Goal: Transaction & Acquisition: Purchase product/service

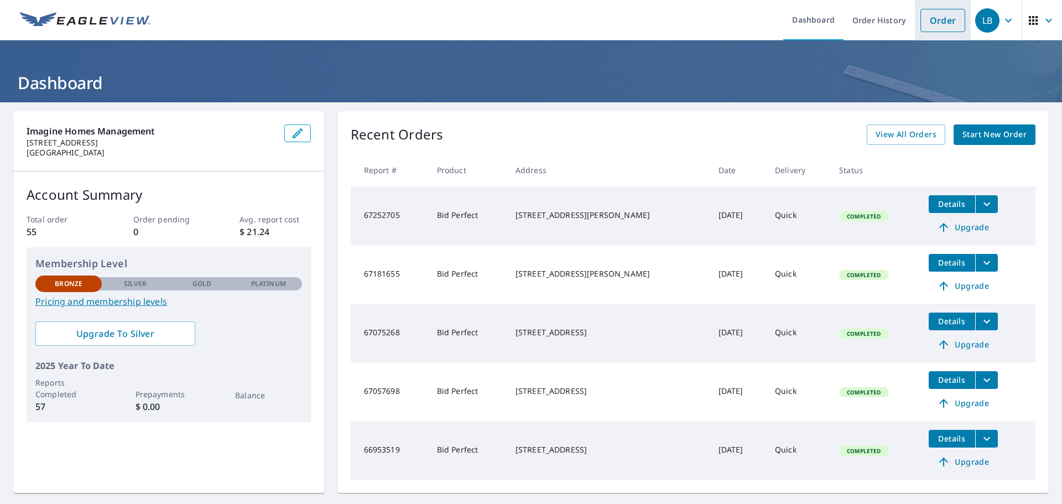
click at [927, 20] on link "Order" at bounding box center [942, 20] width 45 height 23
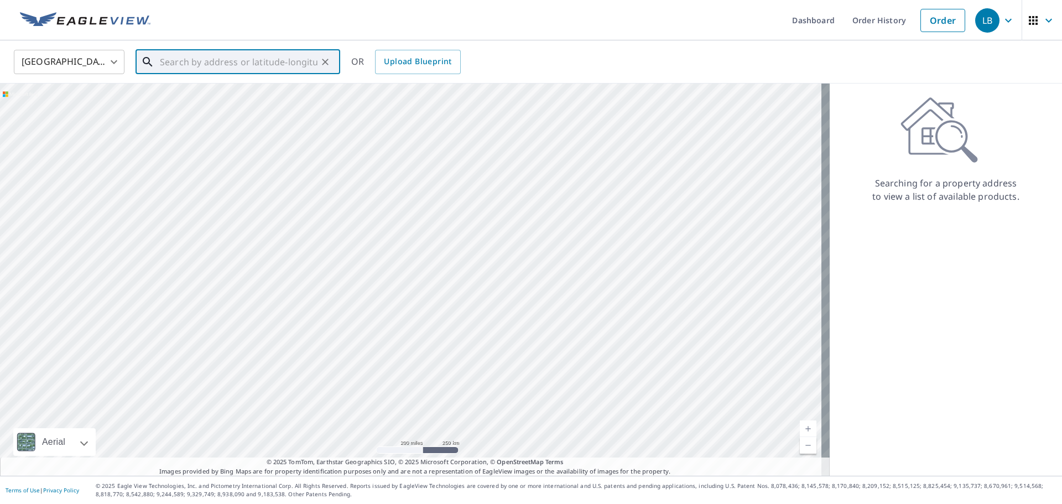
click at [232, 59] on input "text" at bounding box center [239, 61] width 158 height 31
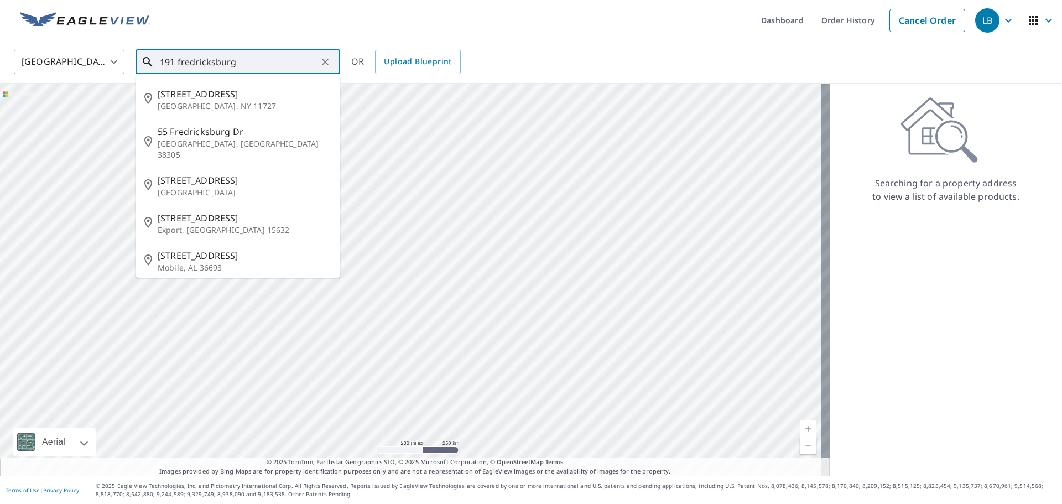
click at [255, 65] on input "191 fredricksburg" at bounding box center [239, 61] width 158 height 31
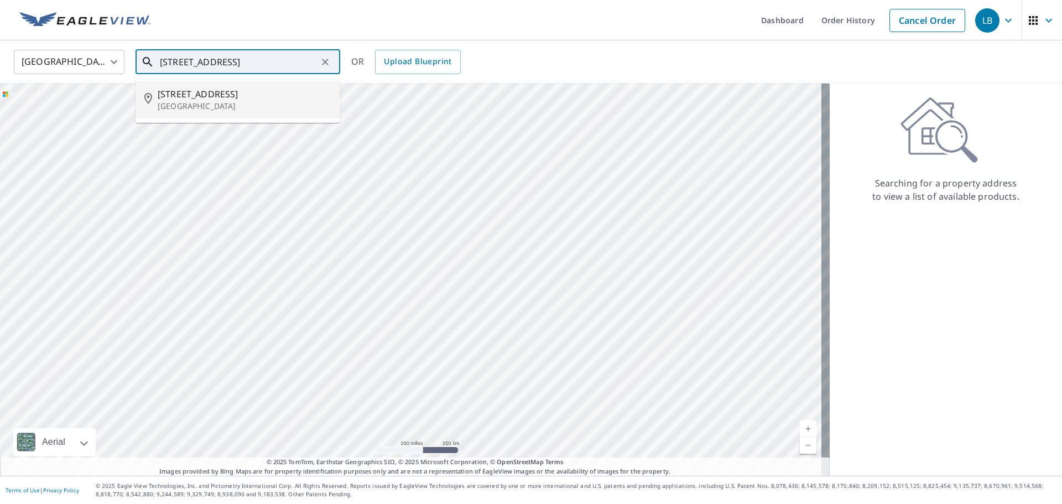
click at [227, 107] on p "[GEOGRAPHIC_DATA]" at bounding box center [245, 106] width 174 height 11
type input "[STREET_ADDRESS]"
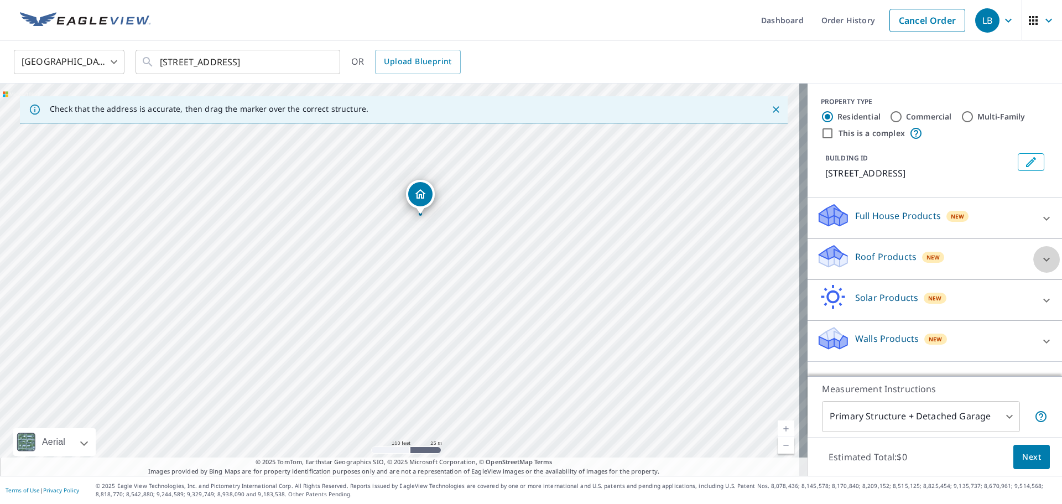
click at [1040, 266] on icon at bounding box center [1046, 259] width 13 height 13
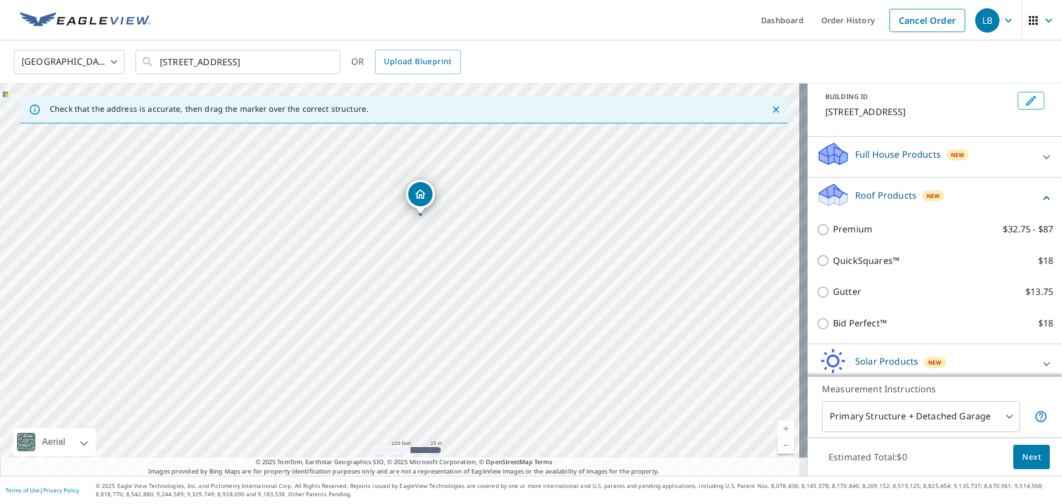
scroll to position [124, 0]
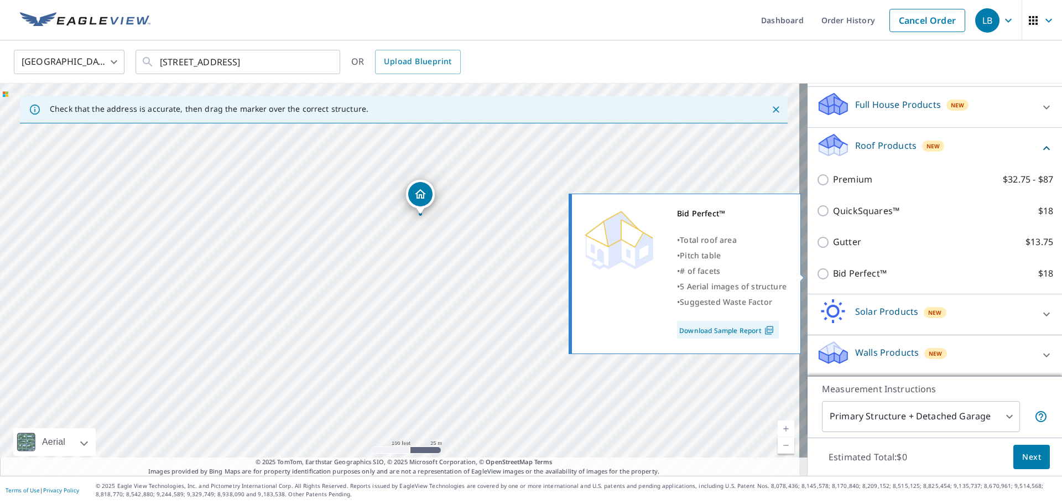
click at [846, 270] on p "Bid Perfect™" at bounding box center [860, 274] width 54 height 14
click at [833, 270] on input "Bid Perfect™ $18" at bounding box center [824, 273] width 17 height 13
checkbox input "true"
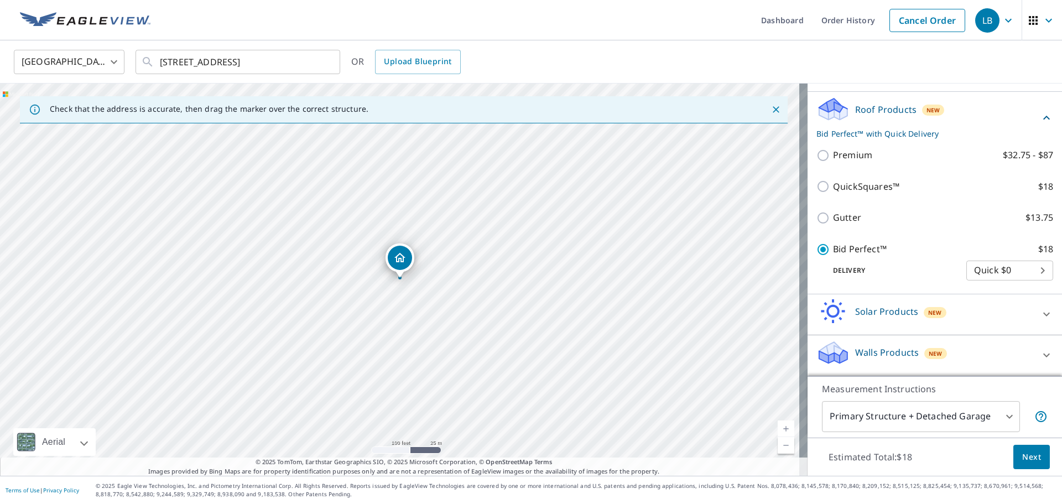
scroll to position [160, 0]
click at [1023, 460] on span "Next" at bounding box center [1031, 457] width 19 height 14
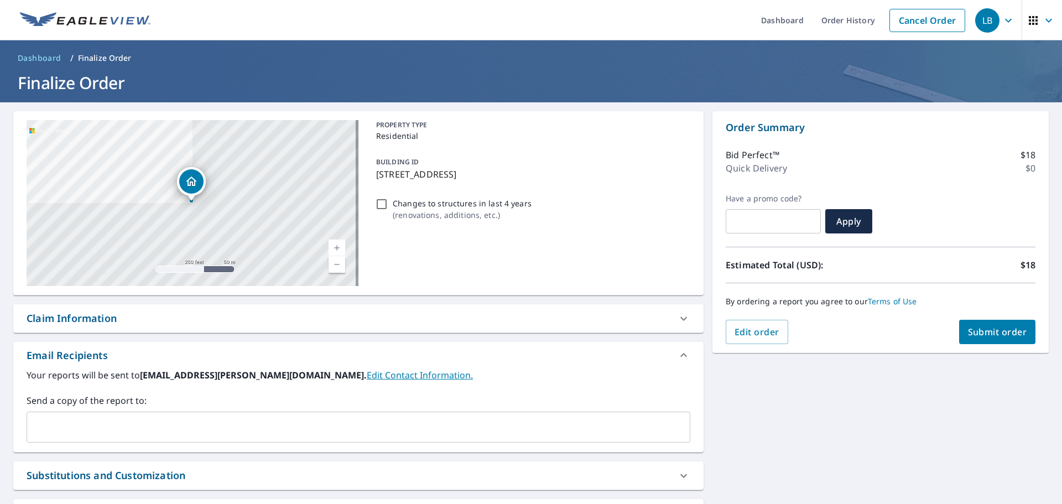
click at [1004, 336] on span "Submit order" at bounding box center [997, 332] width 59 height 12
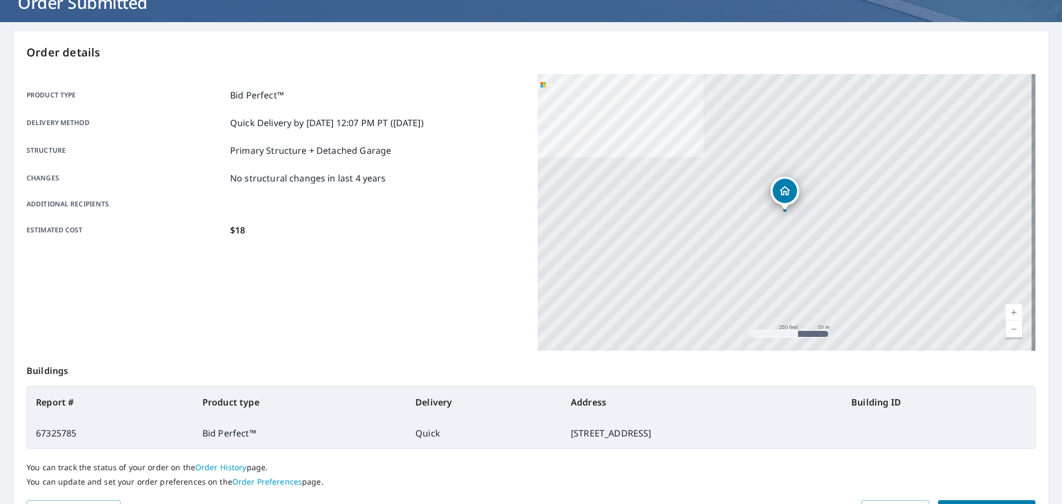
scroll to position [147, 0]
